Goal: Task Accomplishment & Management: Use online tool/utility

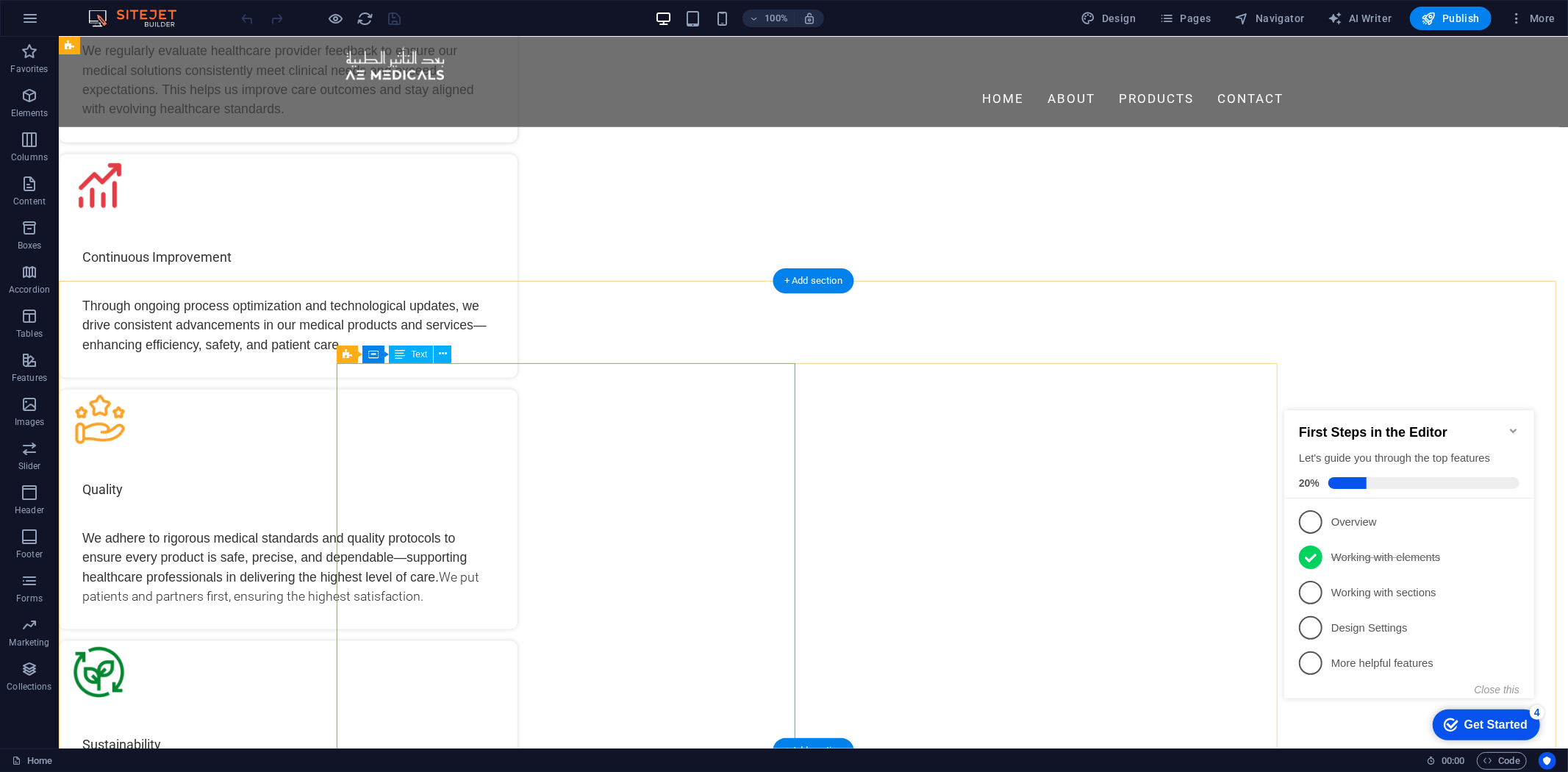
scroll to position [1276, 0]
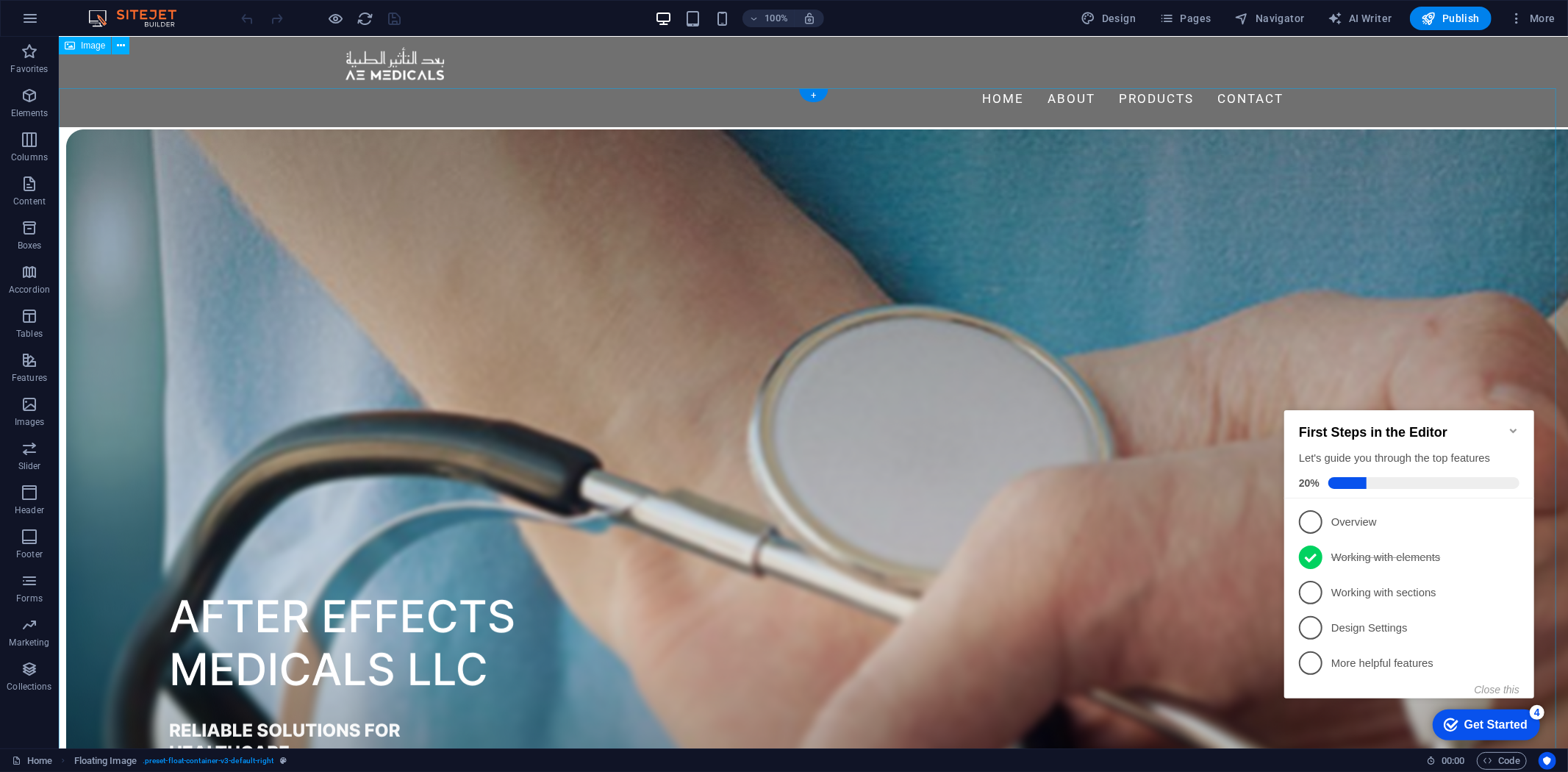
scroll to position [0, 0]
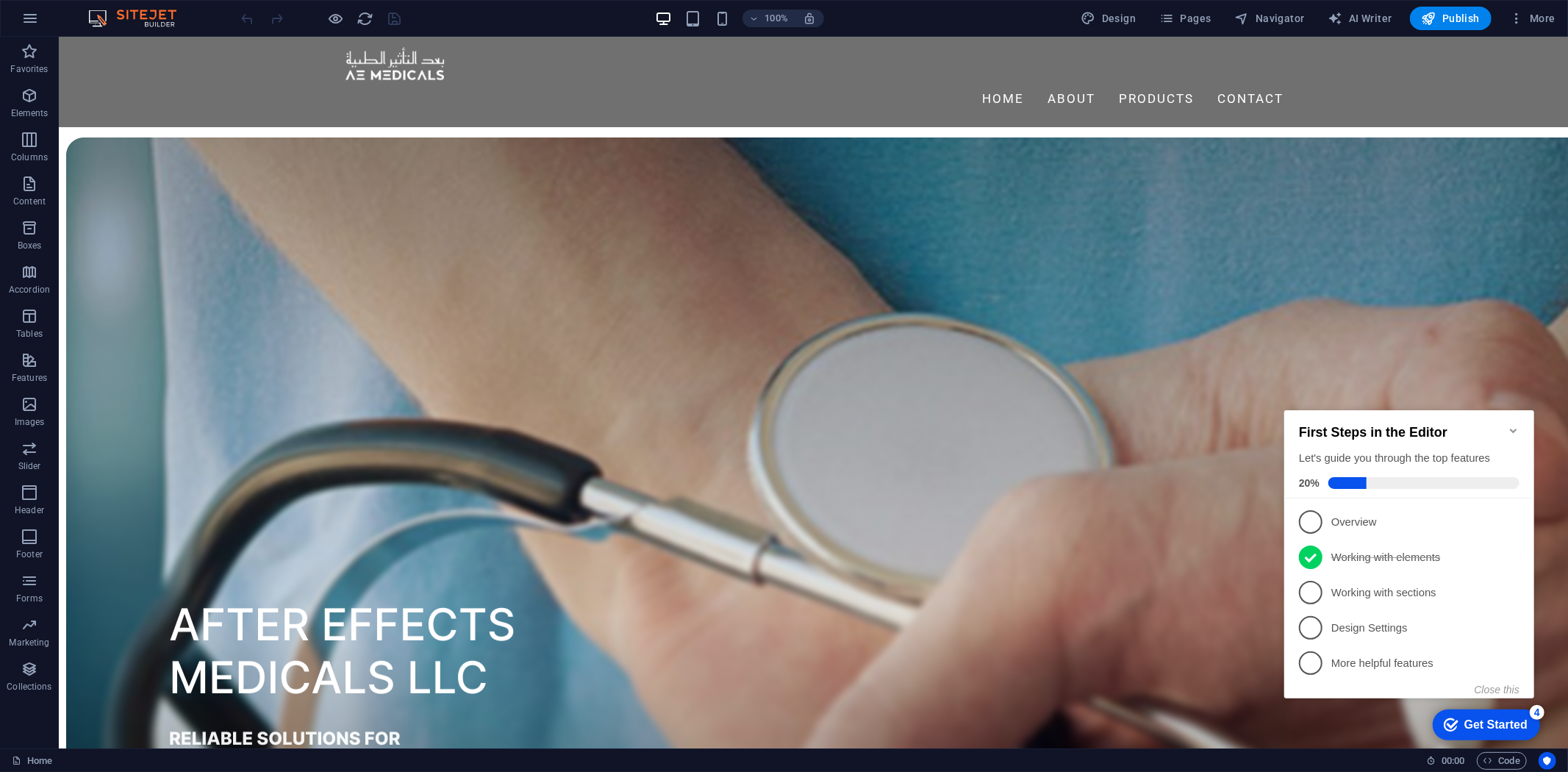
click at [1486, 425] on h2 "First Steps in the Editor" at bounding box center [1409, 432] width 220 height 15
click at [1512, 425] on icon "Minimize checklist" at bounding box center [1514, 430] width 11 height 11
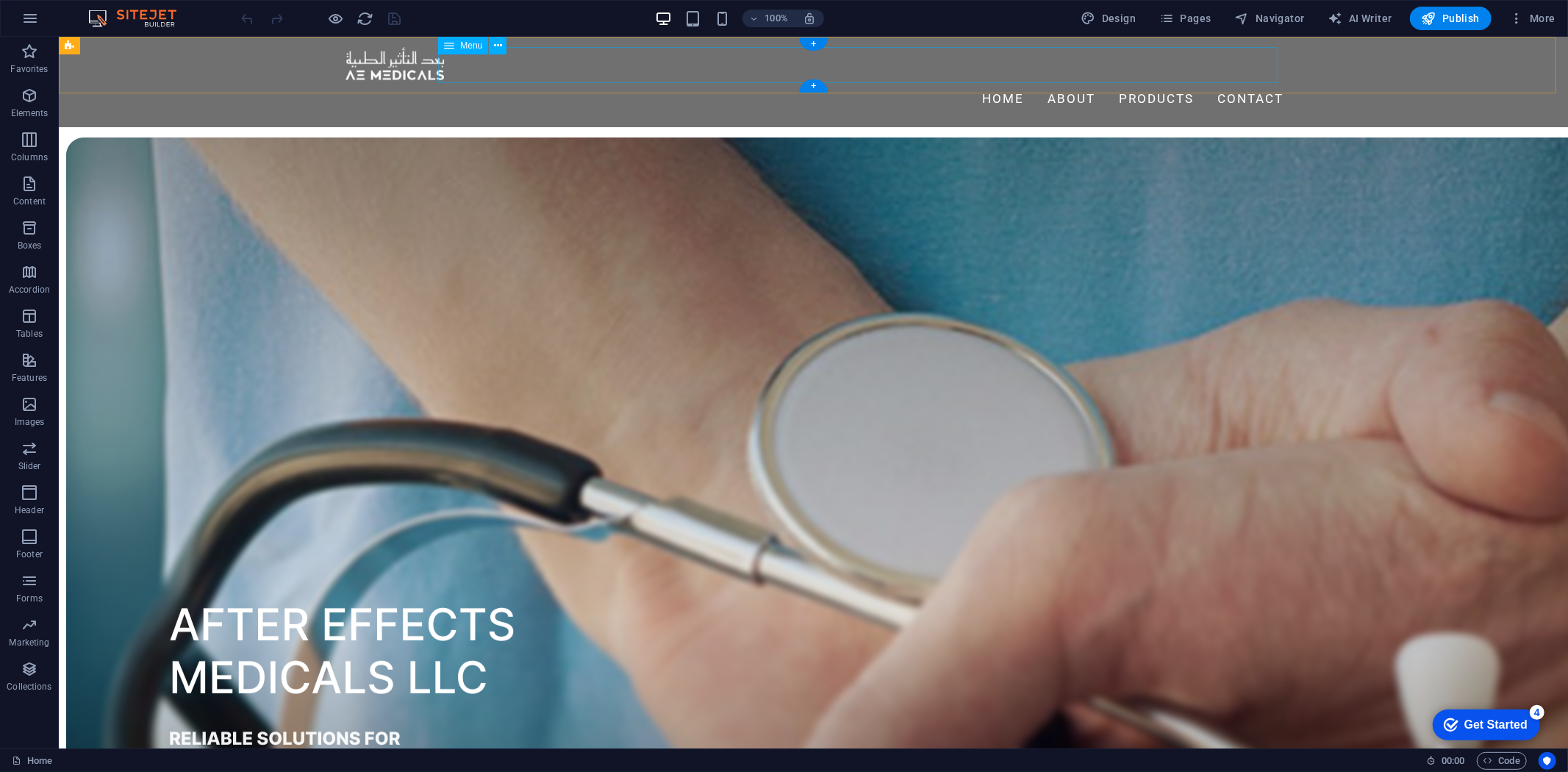
click at [1133, 80] on nav "Home About PRODUCTS Contact" at bounding box center [813, 98] width 941 height 36
select select
select select "1"
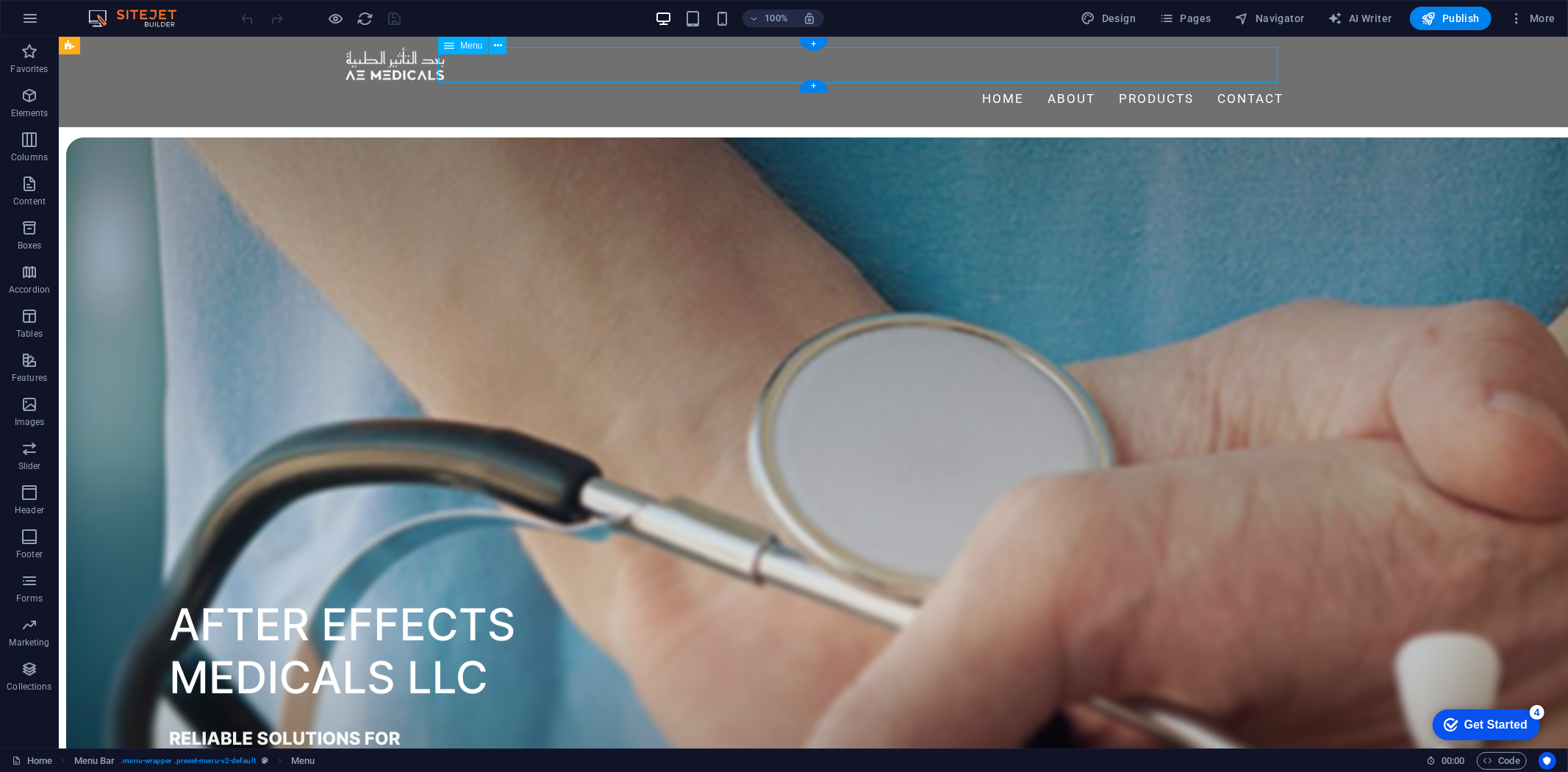
select select
select select "2"
select select
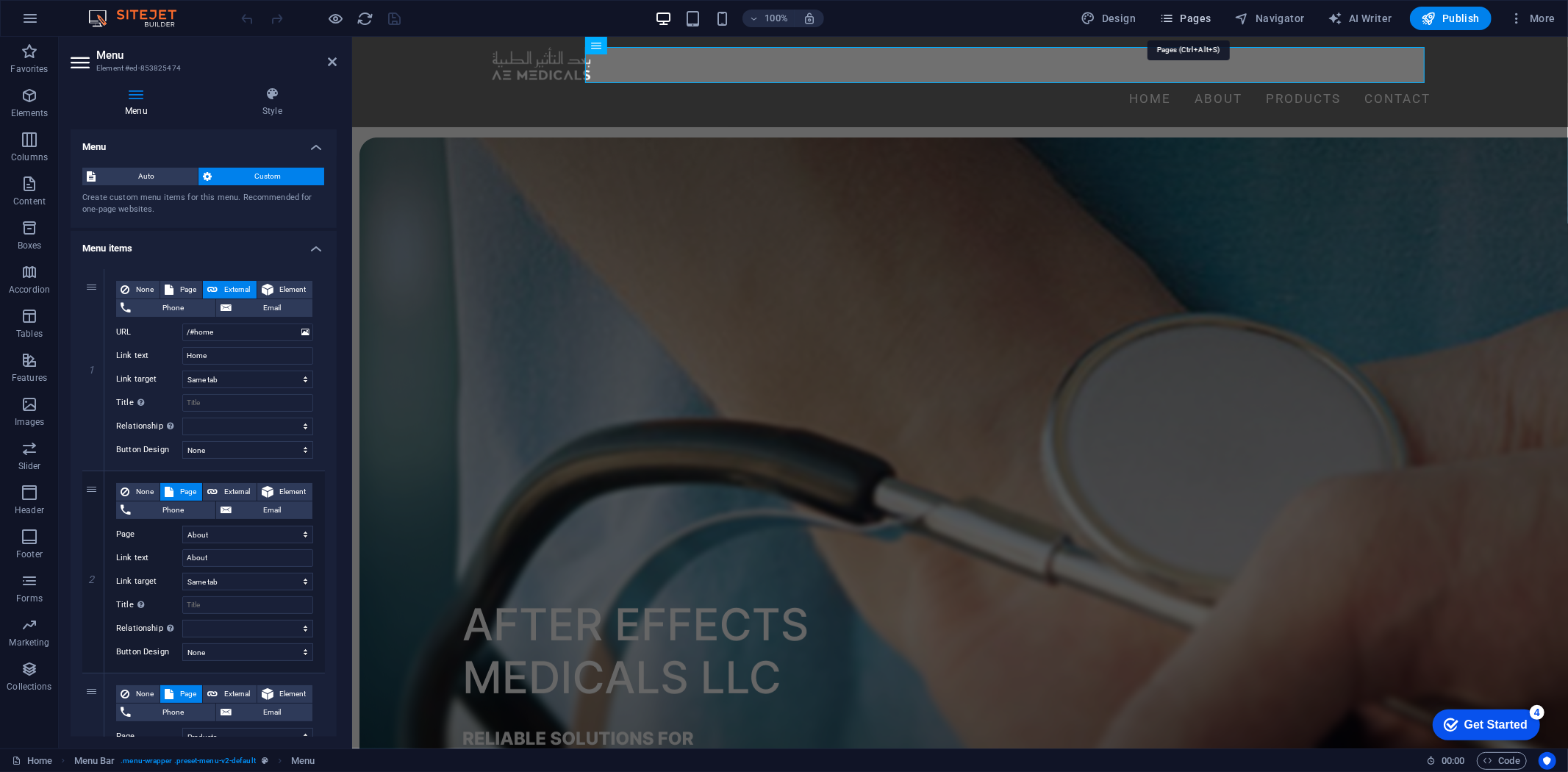
click at [1200, 23] on span "Pages" at bounding box center [1185, 18] width 52 height 14
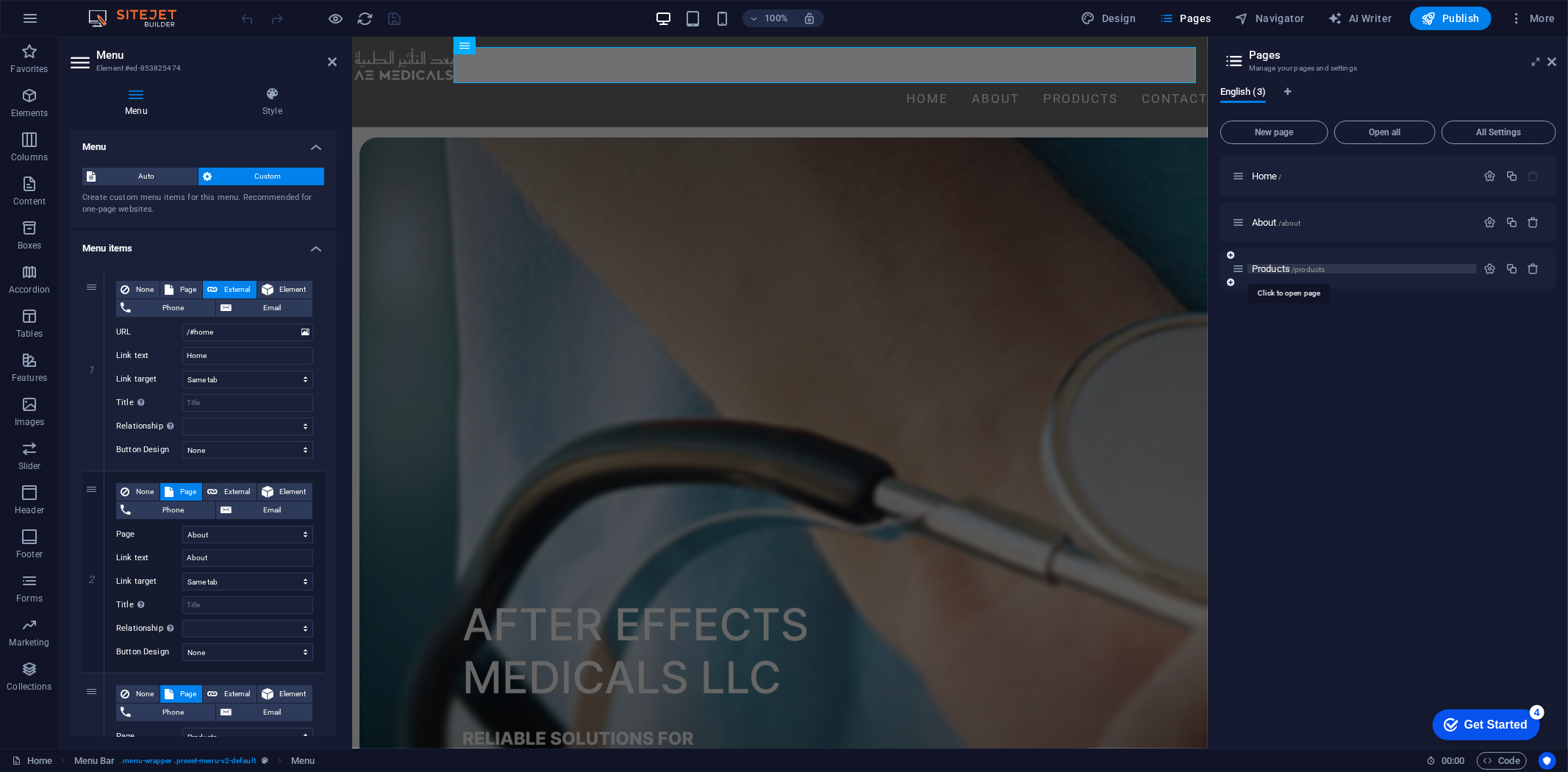
click at [1282, 263] on span "Products /products" at bounding box center [1288, 269] width 73 height 11
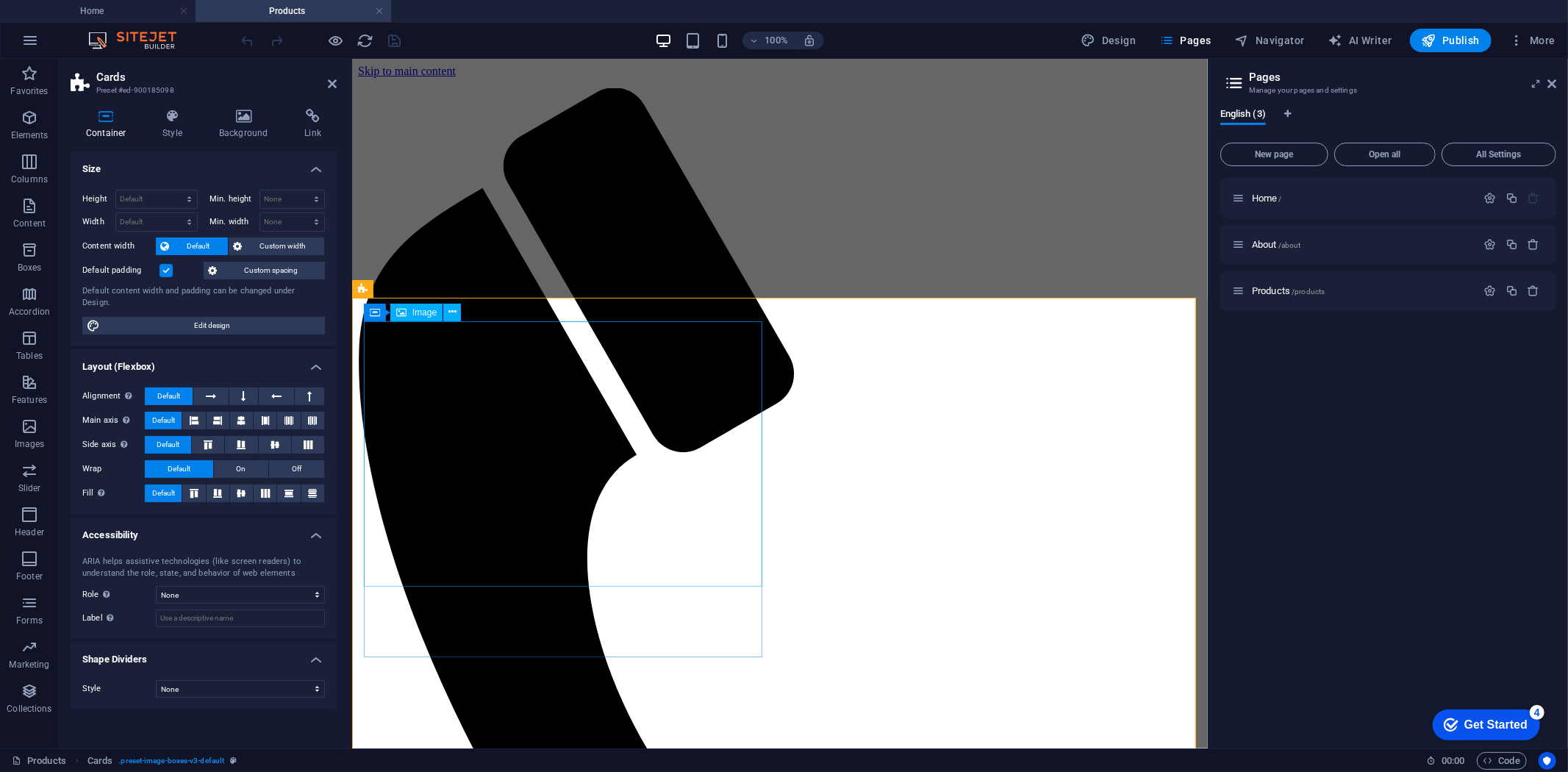
select select "%"
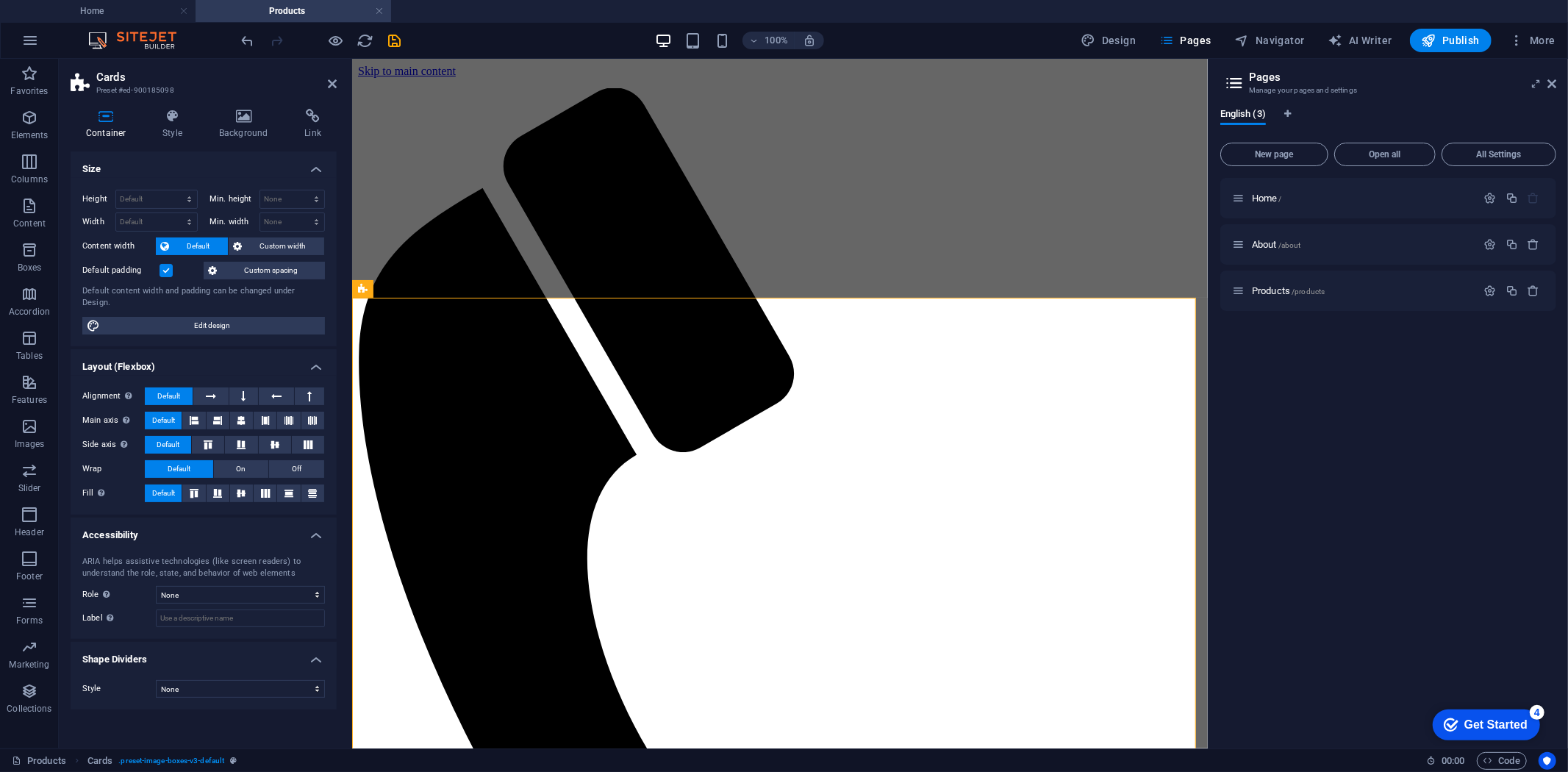
click at [112, 322] on div "Height Default px rem % vh vw Min. height None px rem % vh vw Width Default px …" at bounding box center [203, 261] width 266 height 168
click at [177, 118] on icon at bounding box center [172, 115] width 51 height 14
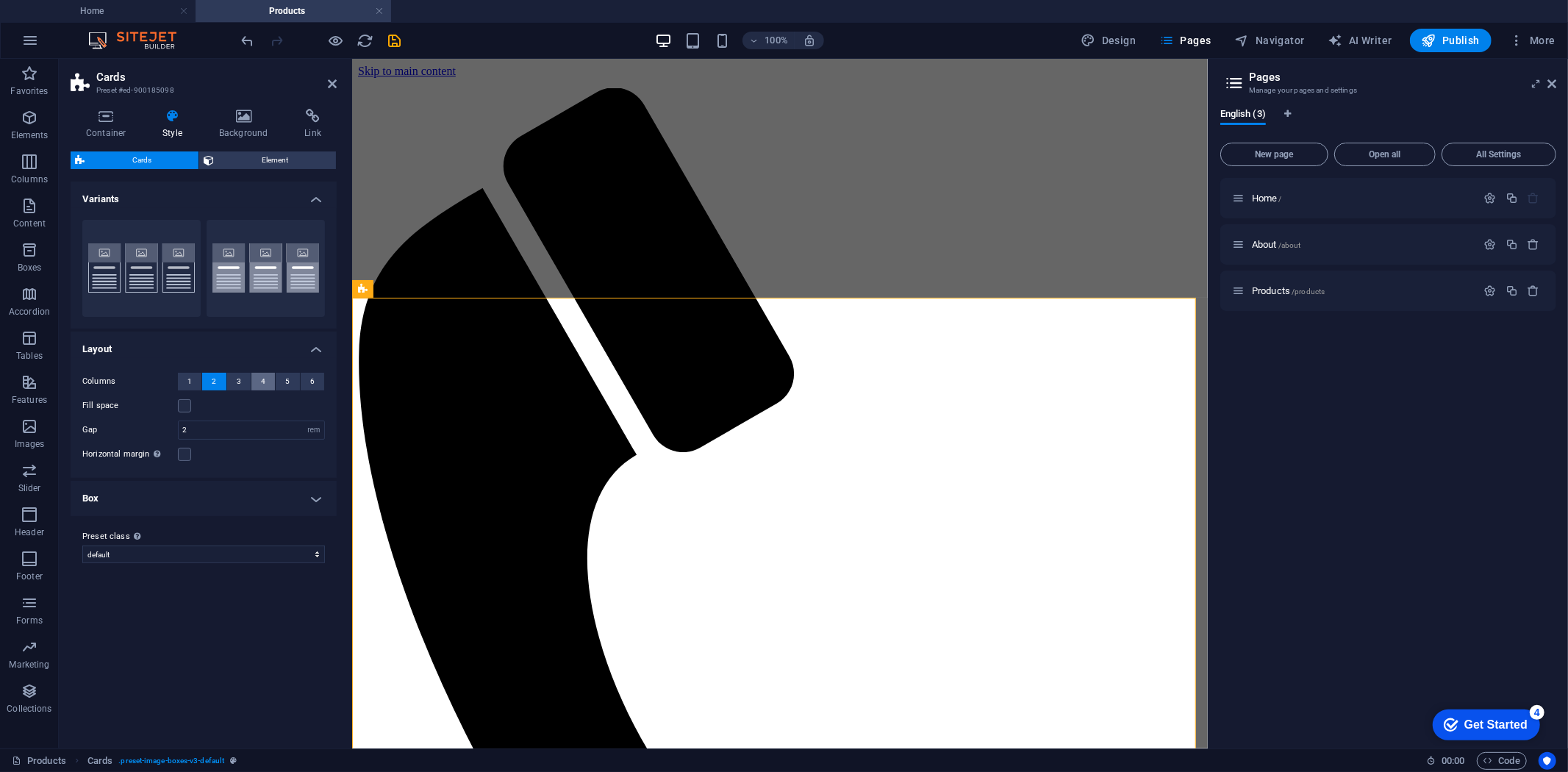
click at [261, 379] on span "4" at bounding box center [263, 382] width 5 height 17
click at [1550, 81] on icon at bounding box center [1552, 84] width 9 height 11
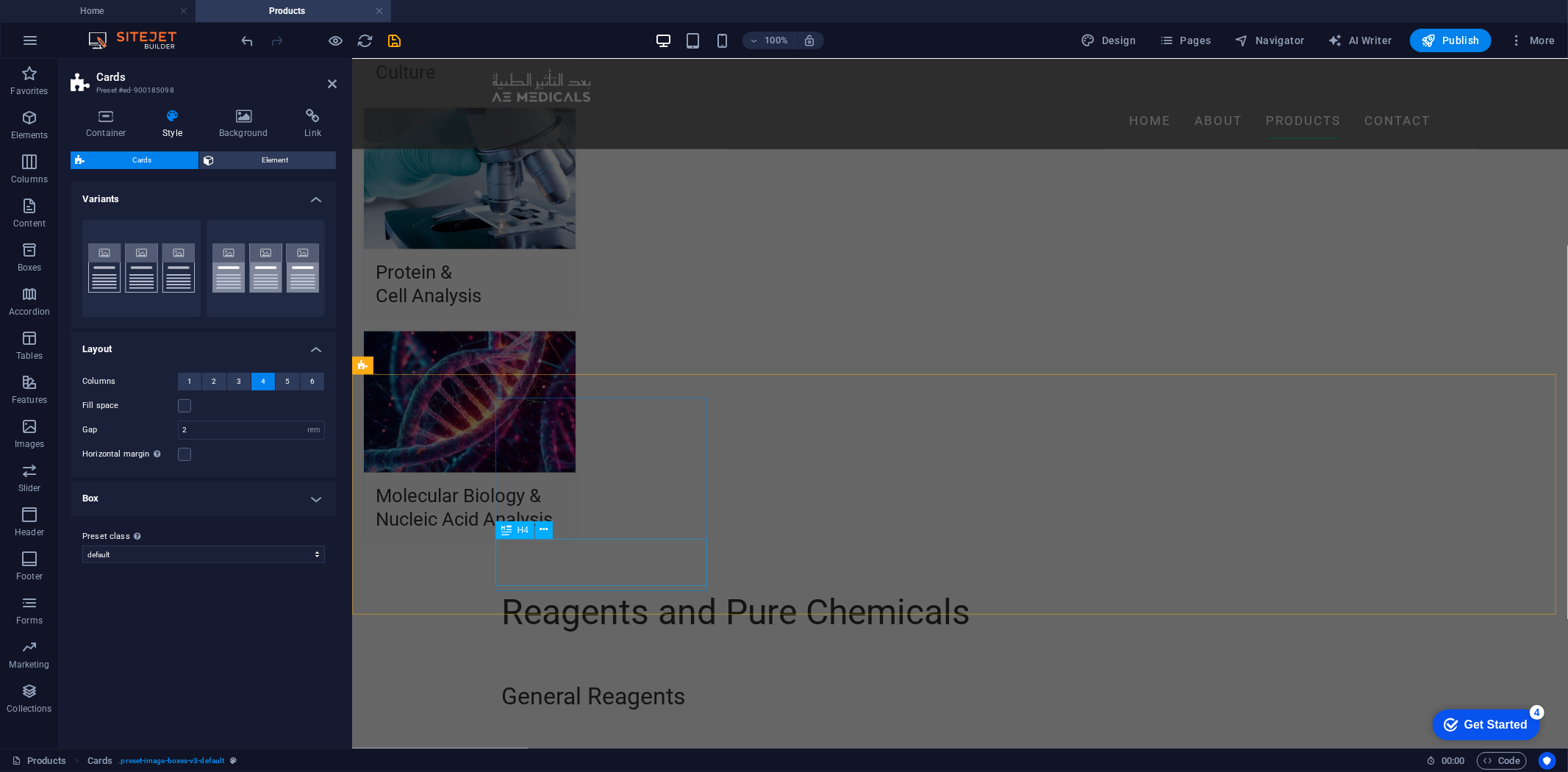
scroll to position [1833, 0]
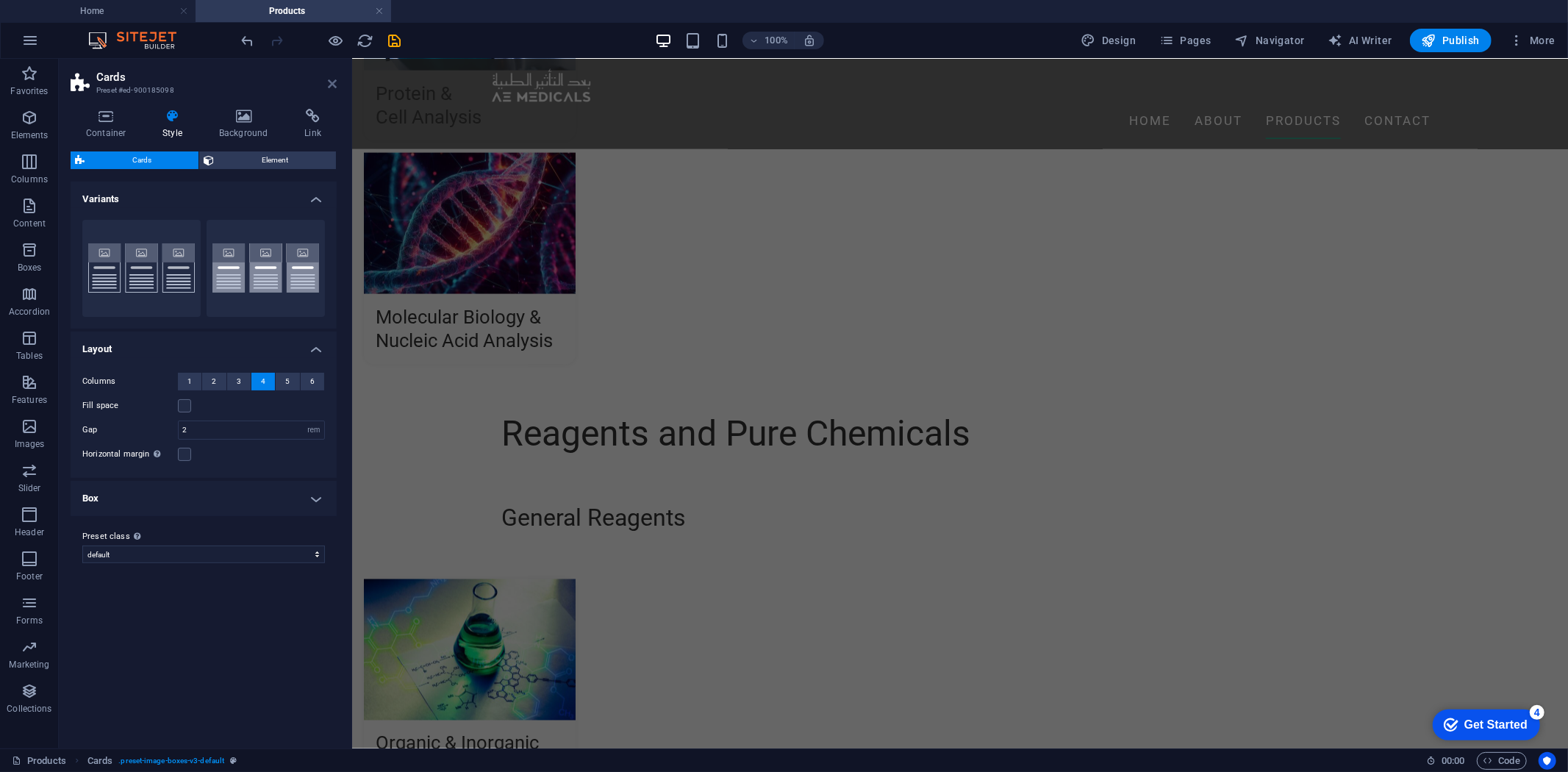
click at [328, 89] on icon at bounding box center [332, 84] width 9 height 11
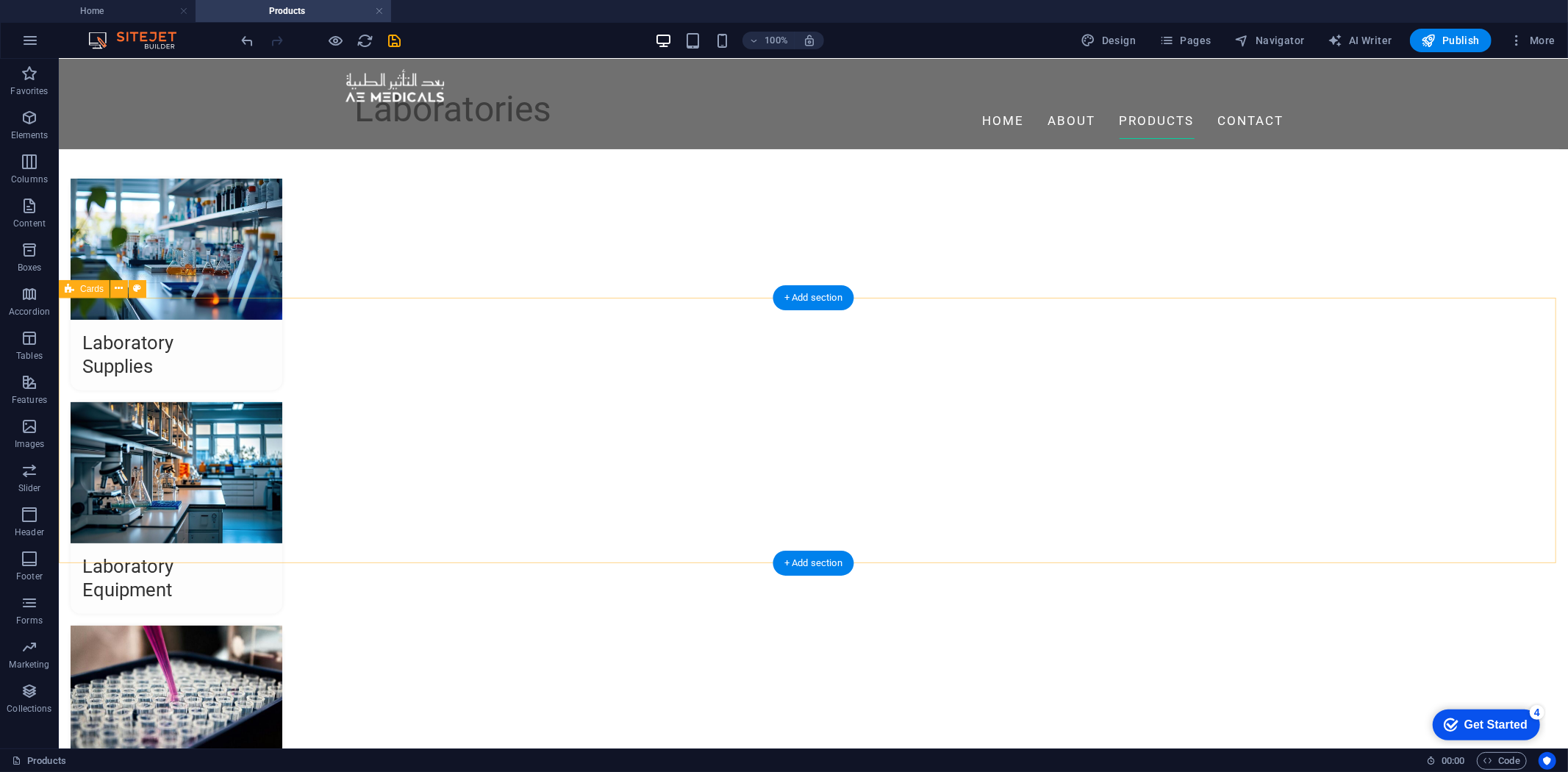
scroll to position [0, 0]
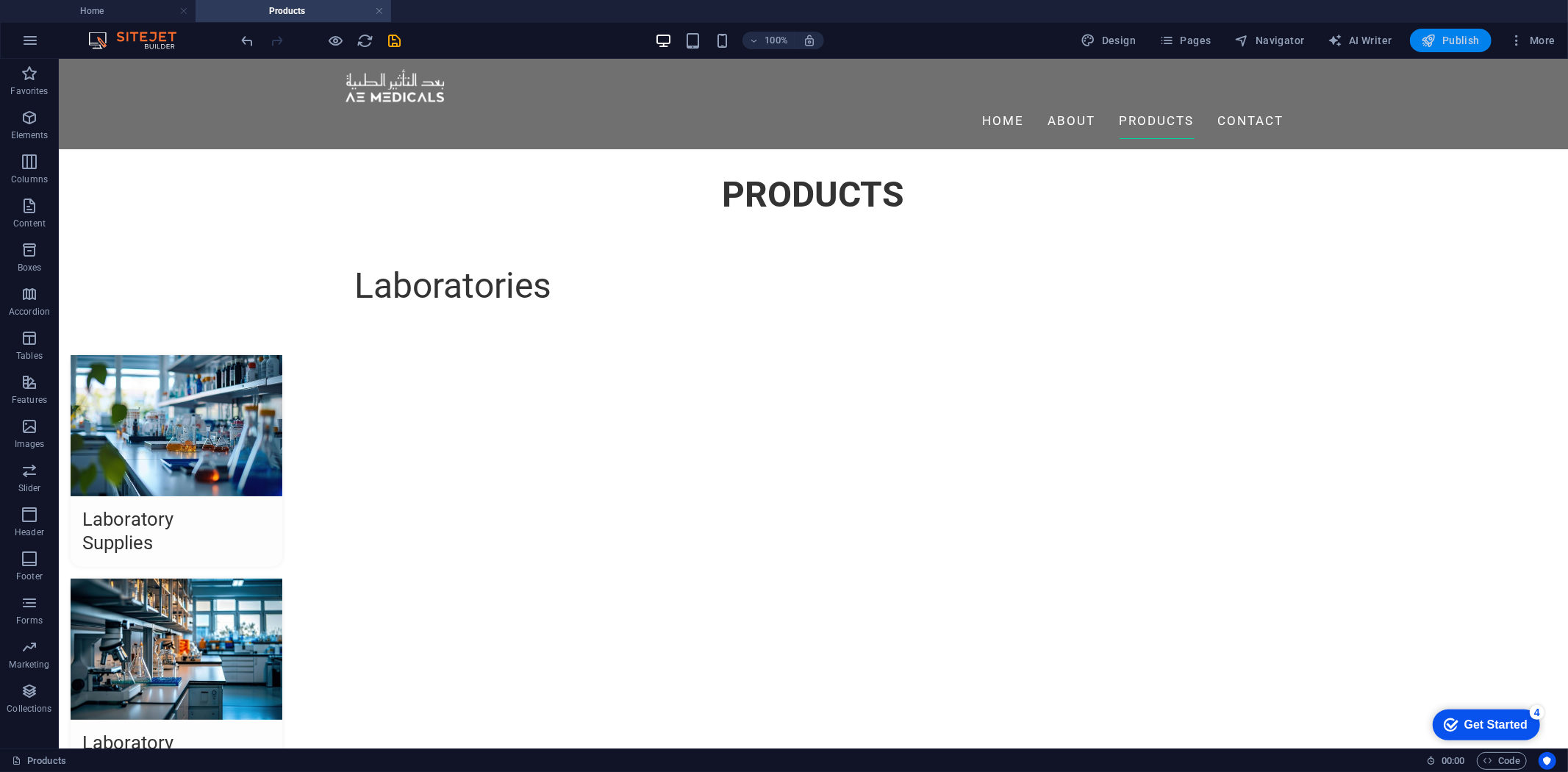
click at [1463, 45] on span "Publish" at bounding box center [1451, 40] width 58 height 14
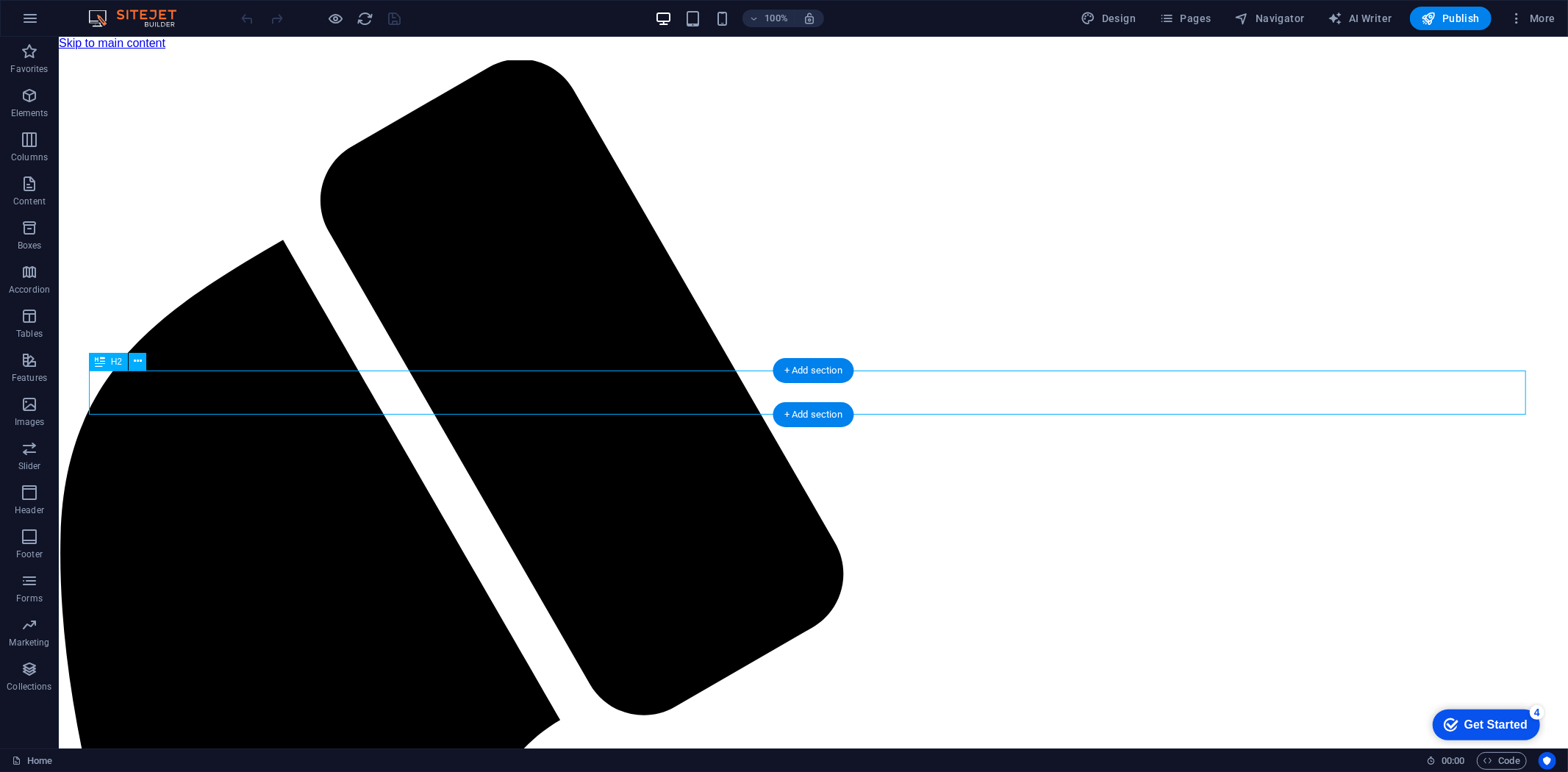
scroll to position [547, 0]
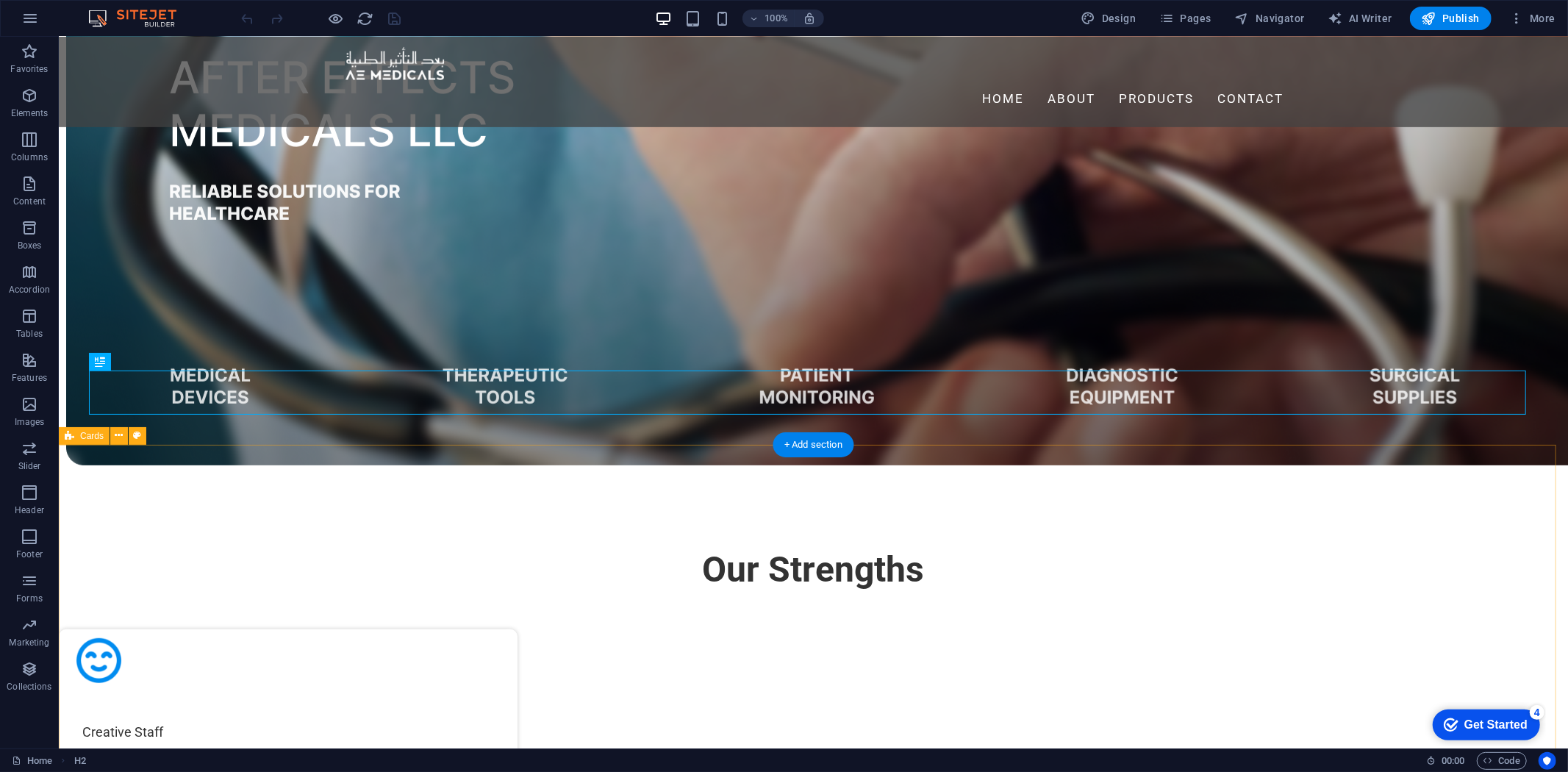
select select "rem"
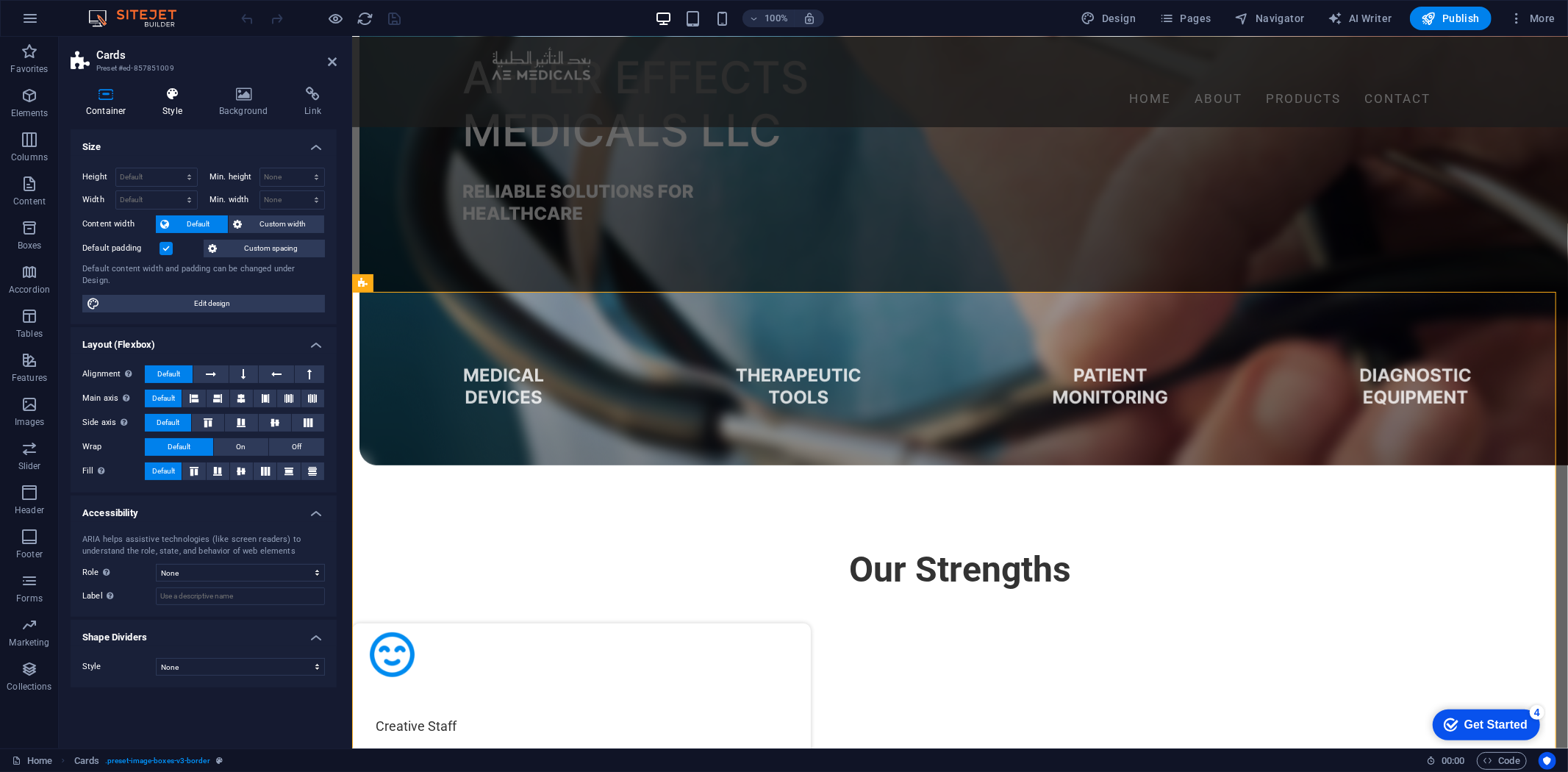
click at [155, 101] on h4 "Style" at bounding box center [175, 102] width 56 height 31
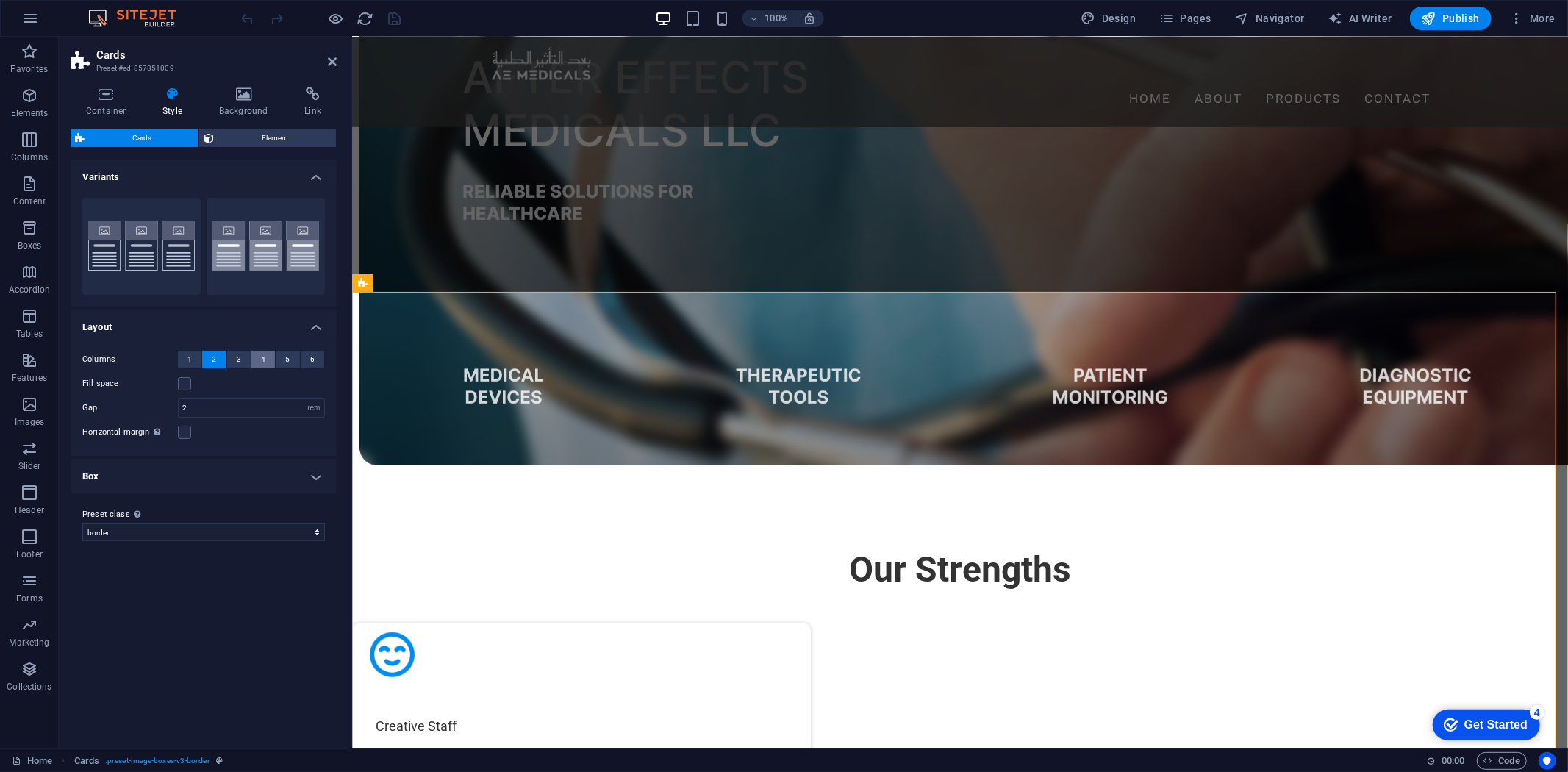
click at [259, 357] on button "4" at bounding box center [263, 360] width 24 height 17
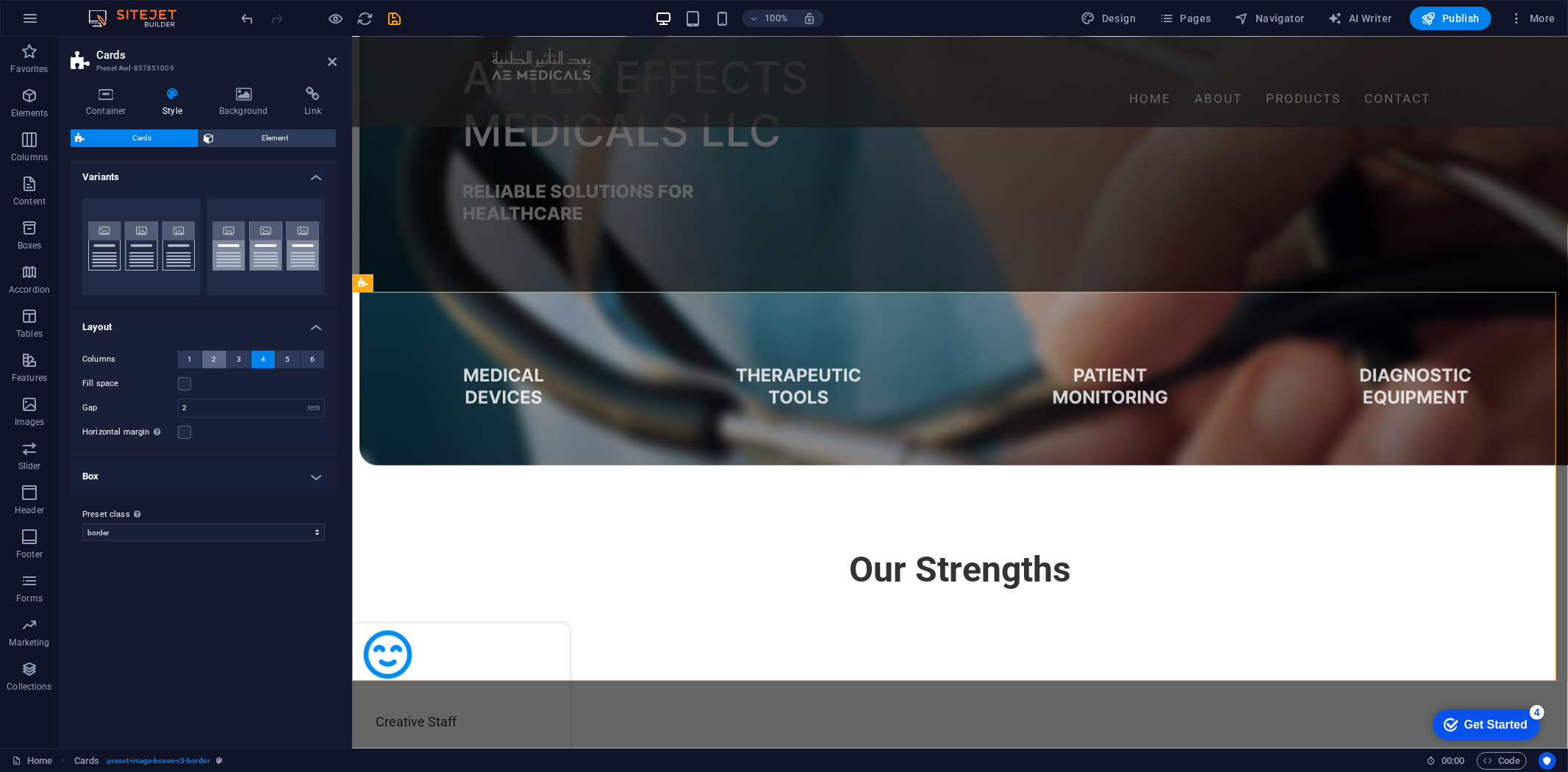
click at [209, 359] on button "2" at bounding box center [214, 360] width 24 height 17
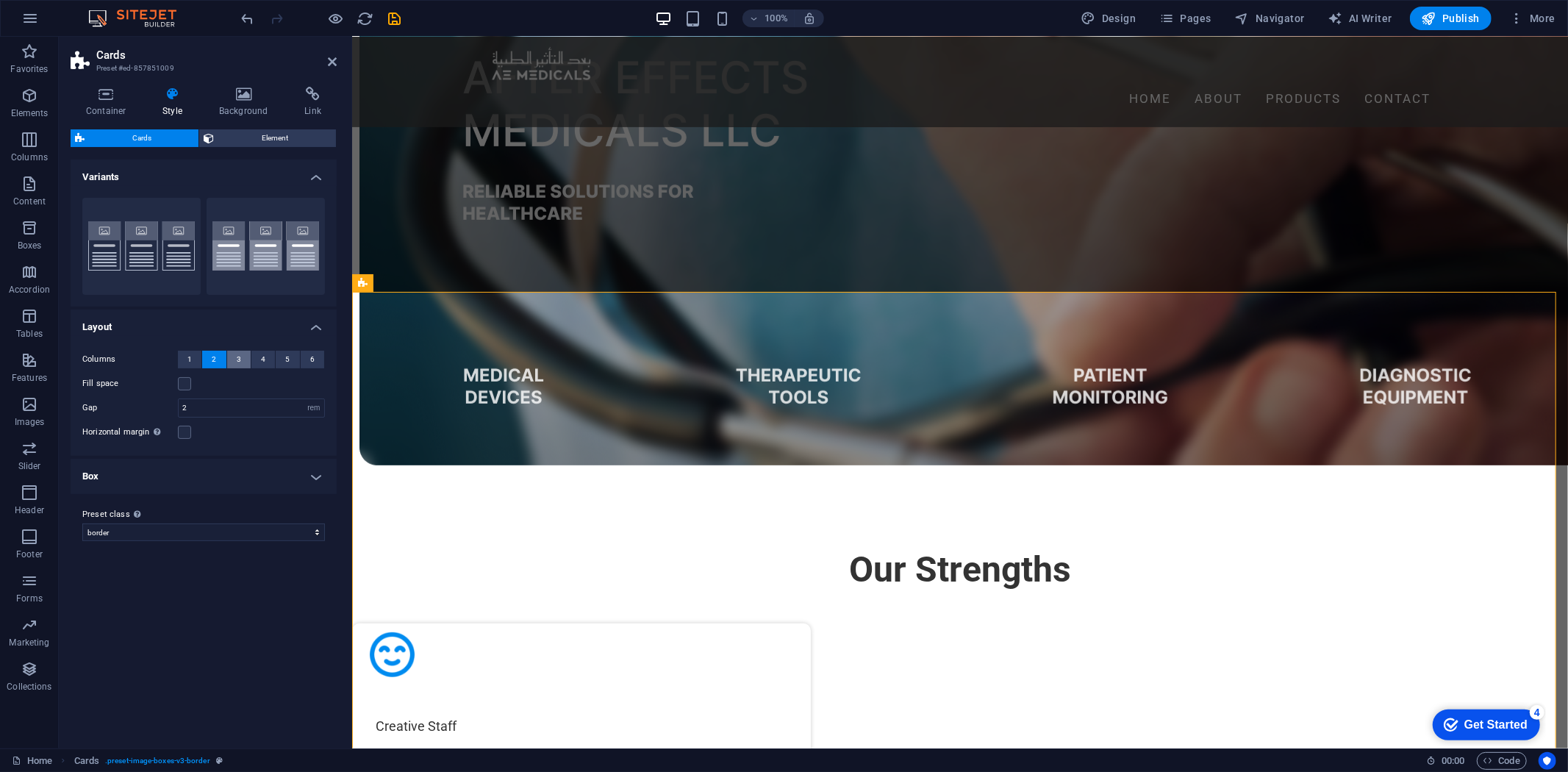
click at [240, 354] on button "3" at bounding box center [239, 360] width 24 height 17
click at [310, 364] on span "6" at bounding box center [312, 360] width 5 height 17
click at [286, 356] on span "5" at bounding box center [287, 360] width 5 height 17
click at [217, 408] on input "2" at bounding box center [251, 407] width 146 height 17
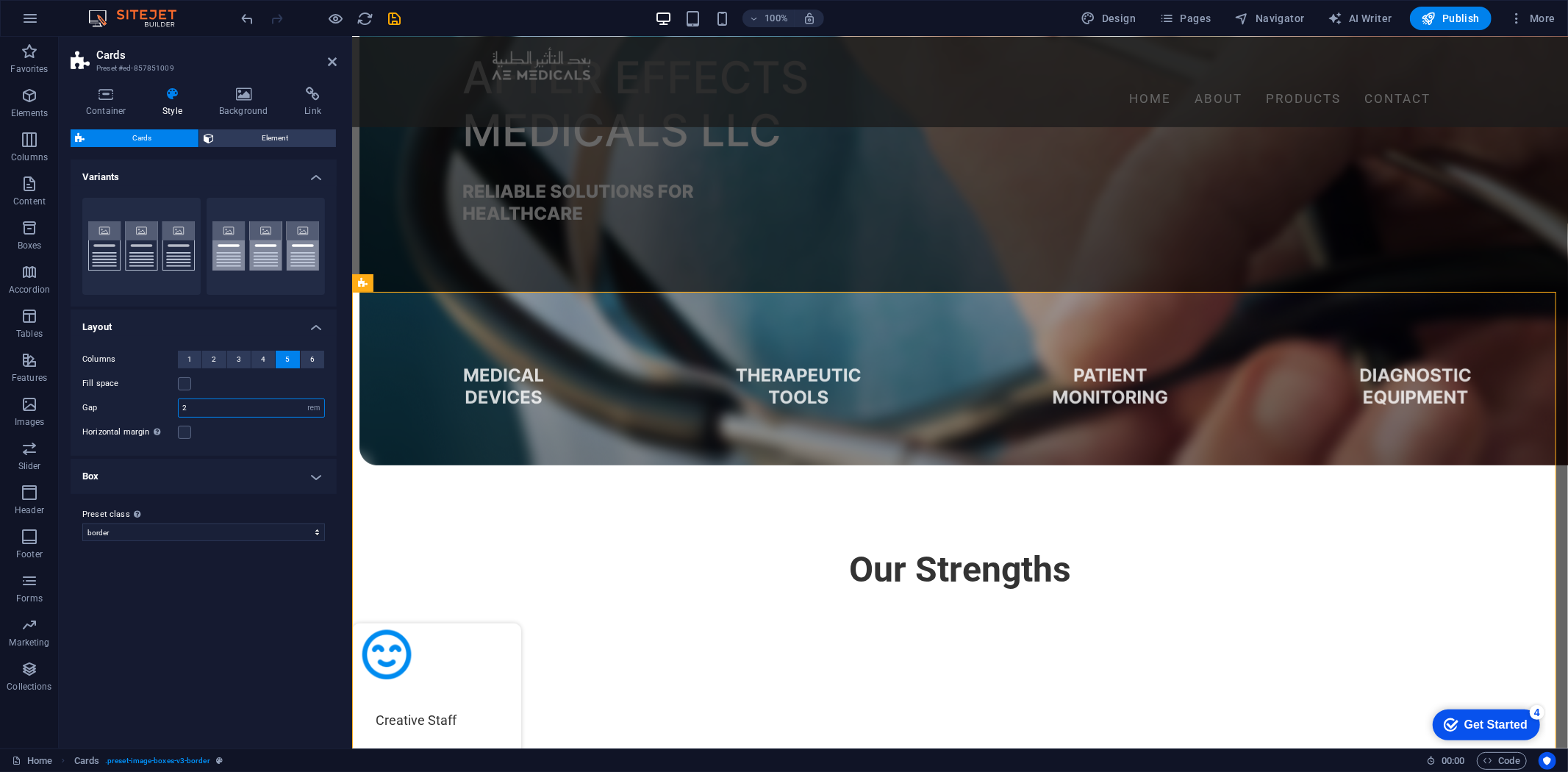
click at [217, 408] on input "2" at bounding box center [251, 407] width 146 height 17
click at [222, 357] on button "2" at bounding box center [214, 360] width 24 height 17
click at [218, 408] on input "7" at bounding box center [251, 407] width 146 height 17
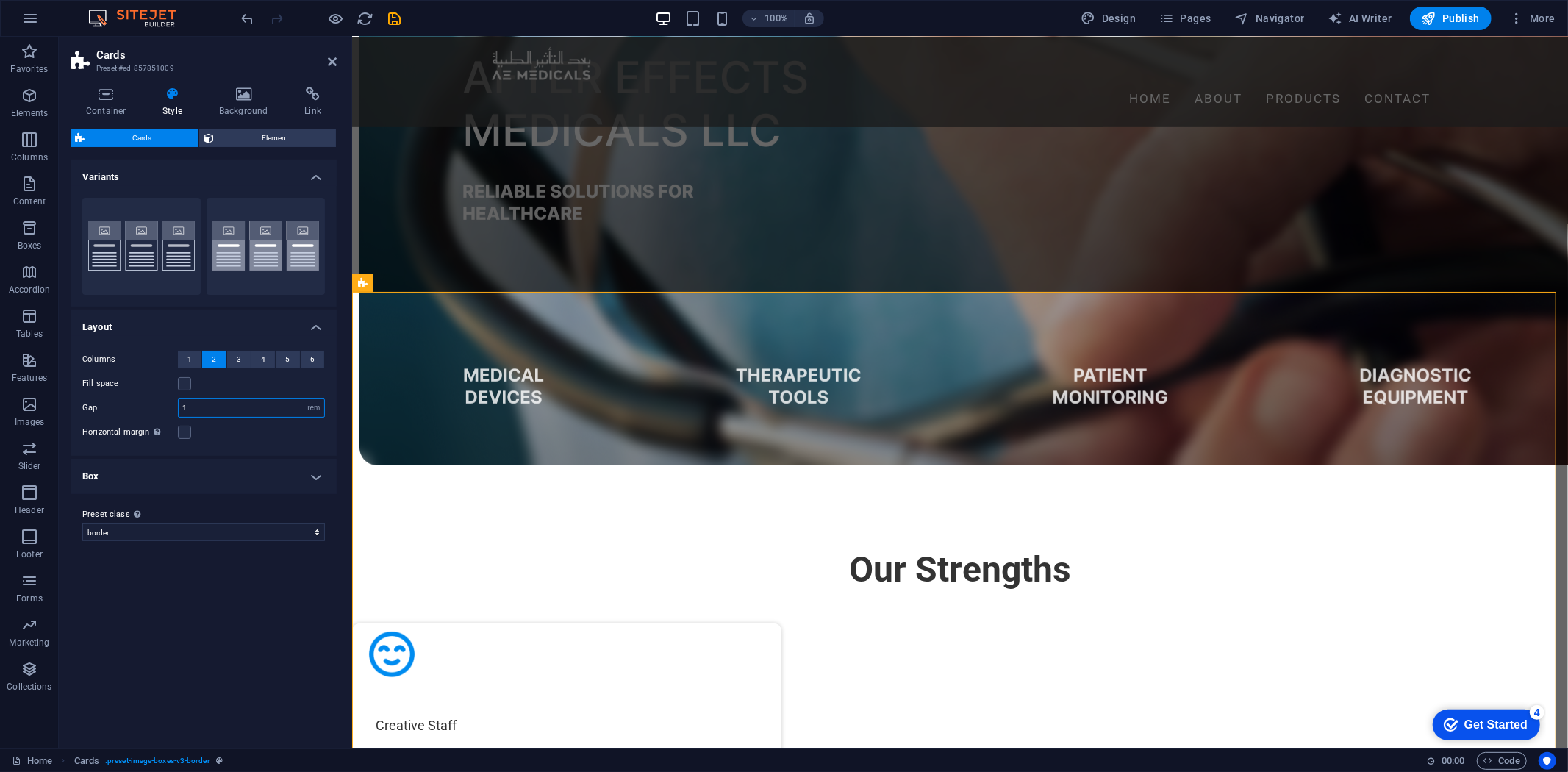
type input "1"
click at [1187, 20] on span "Pages" at bounding box center [1185, 18] width 52 height 14
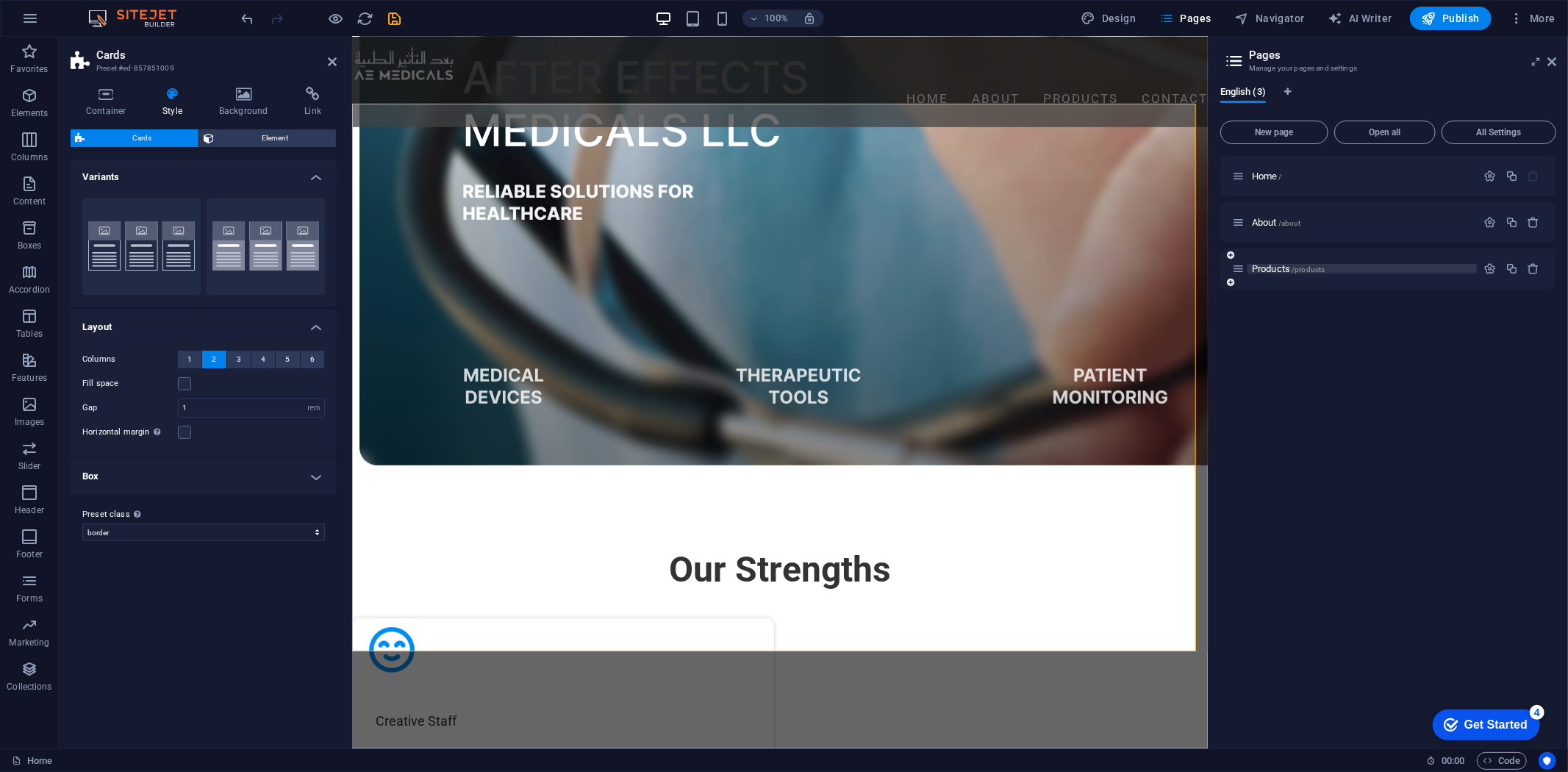
click at [1358, 271] on p "Products /products" at bounding box center [1362, 269] width 220 height 10
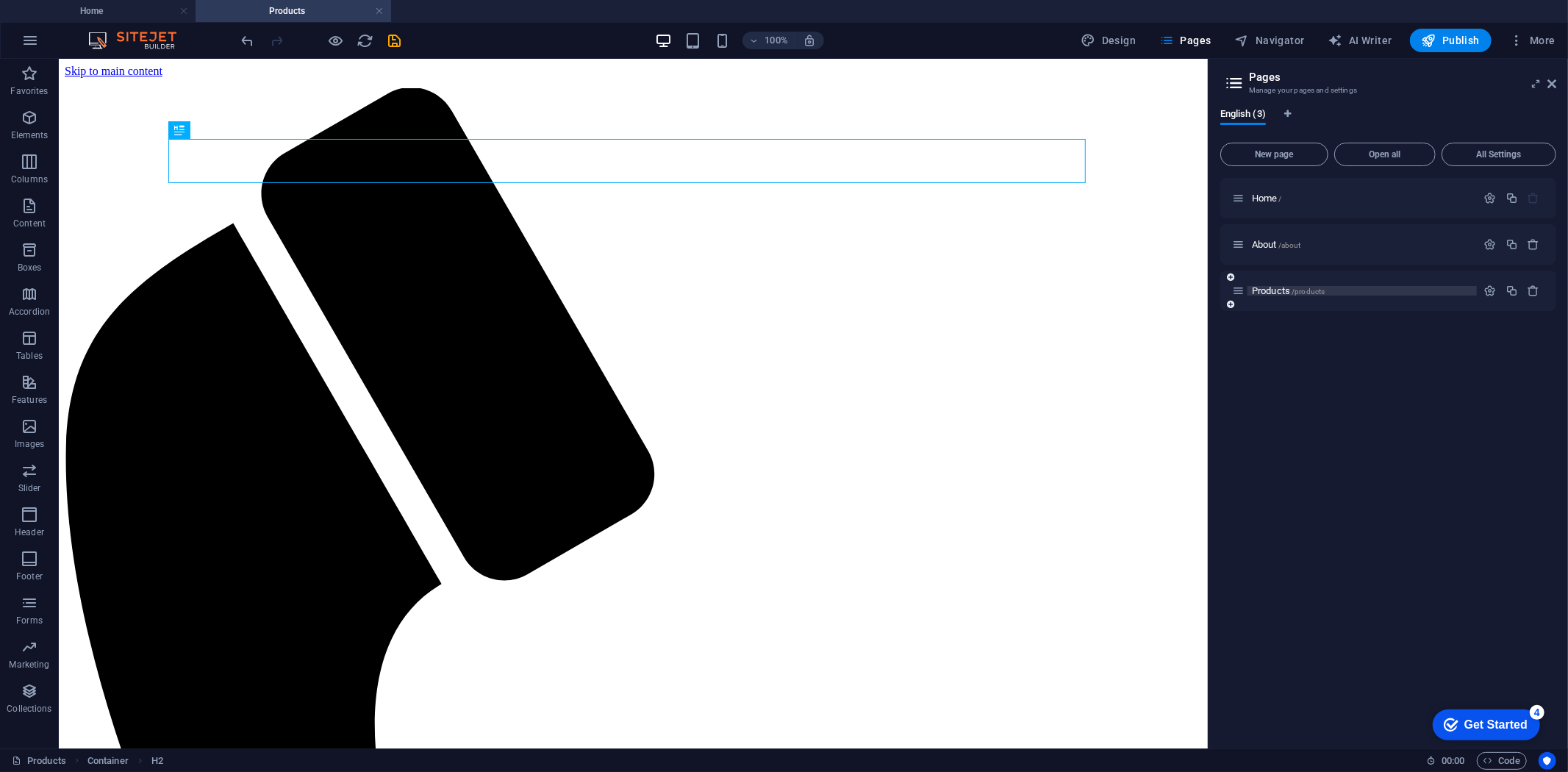
scroll to position [0, 0]
click at [1557, 86] on aside "Pages Manage your pages and settings English (3) New page Open all All Settings…" at bounding box center [1389, 404] width 361 height 690
click at [1556, 82] on icon at bounding box center [1552, 84] width 9 height 11
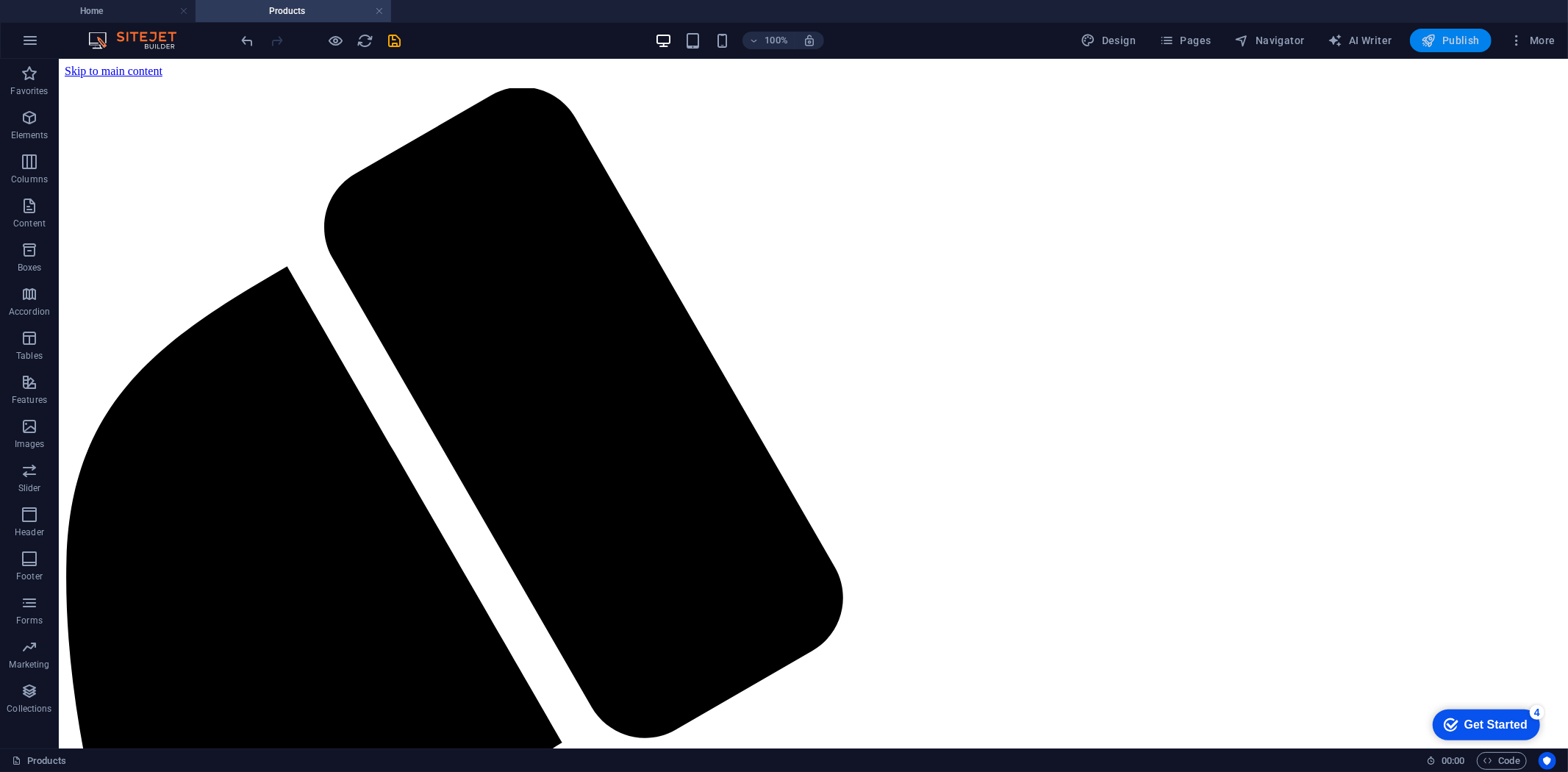
click at [1430, 35] on icon "button" at bounding box center [1429, 40] width 14 height 14
click at [1464, 47] on span "Publish" at bounding box center [1451, 40] width 58 height 14
click at [1462, 38] on span "Publish" at bounding box center [1451, 40] width 58 height 14
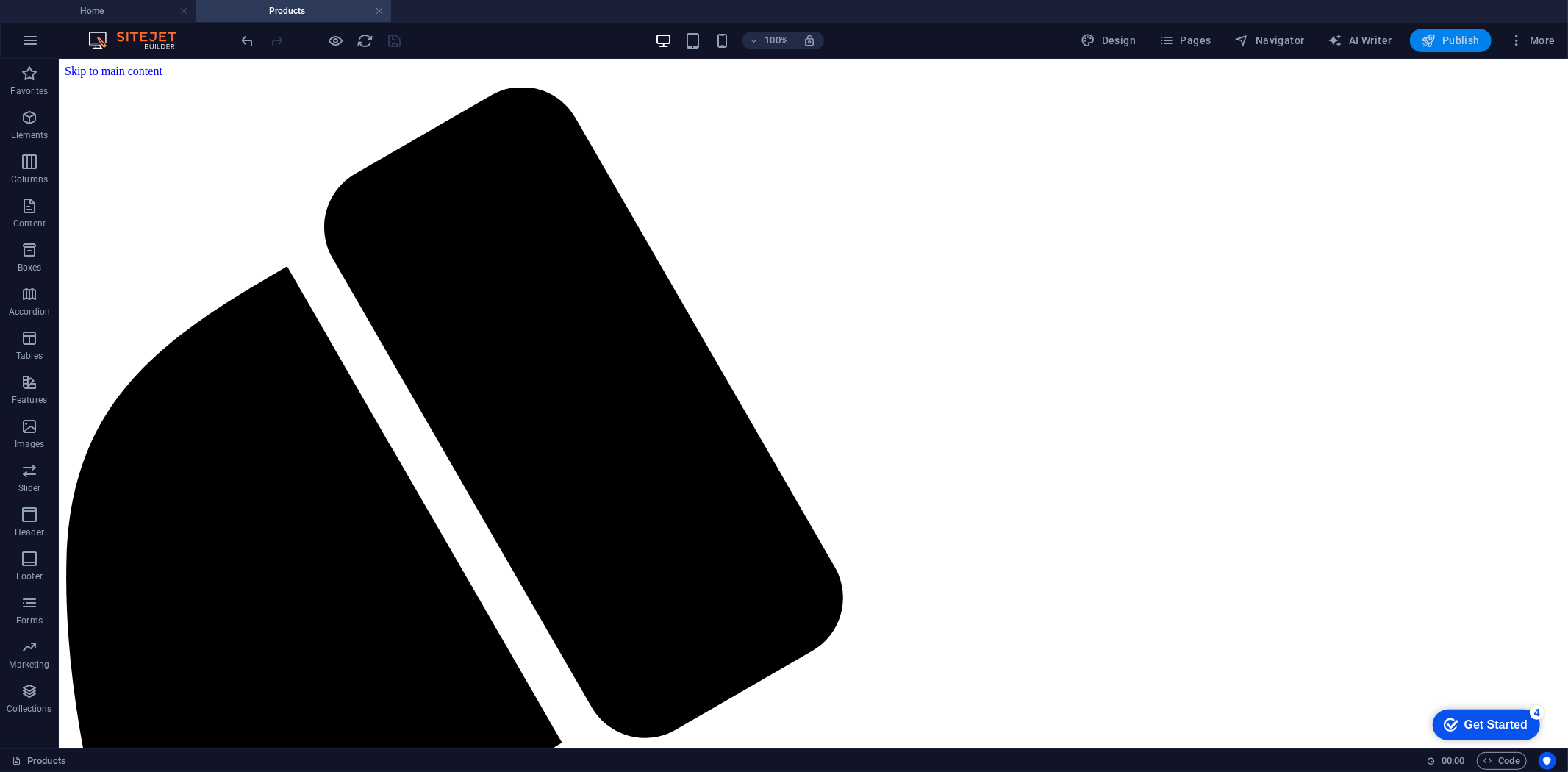
click at [1462, 38] on span "Publish" at bounding box center [1451, 40] width 58 height 14
